Goal: Find specific page/section: Find specific page/section

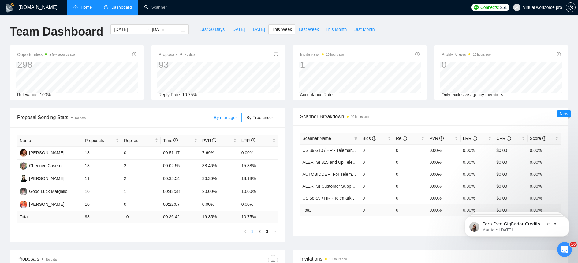
click at [87, 5] on link "Home" at bounding box center [82, 7] width 18 height 5
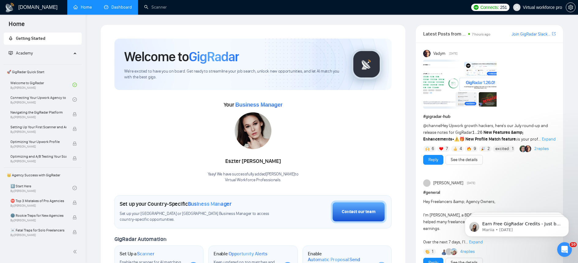
click at [117, 5] on link "Dashboard" at bounding box center [118, 7] width 28 height 5
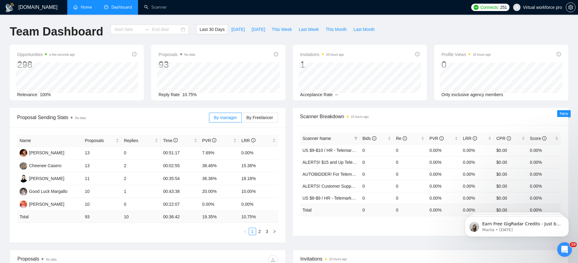
type input "[DATE]"
